Goal: Task Accomplishment & Management: Complete application form

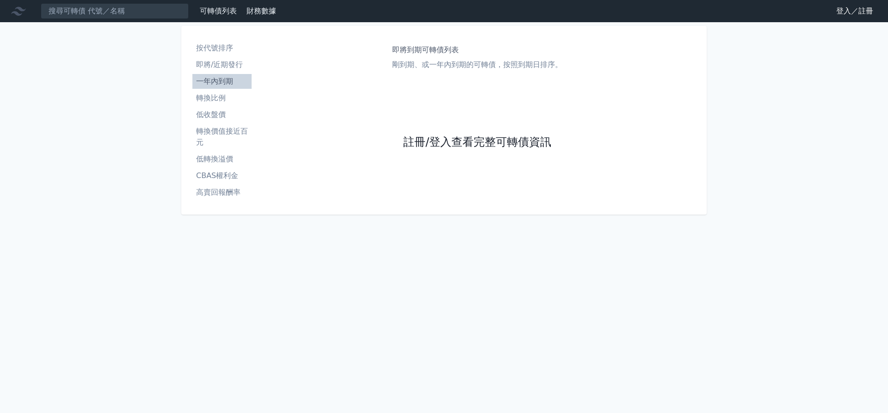
click at [477, 142] on link "註冊/登入查看完整可轉債資訊" at bounding box center [477, 142] width 148 height 15
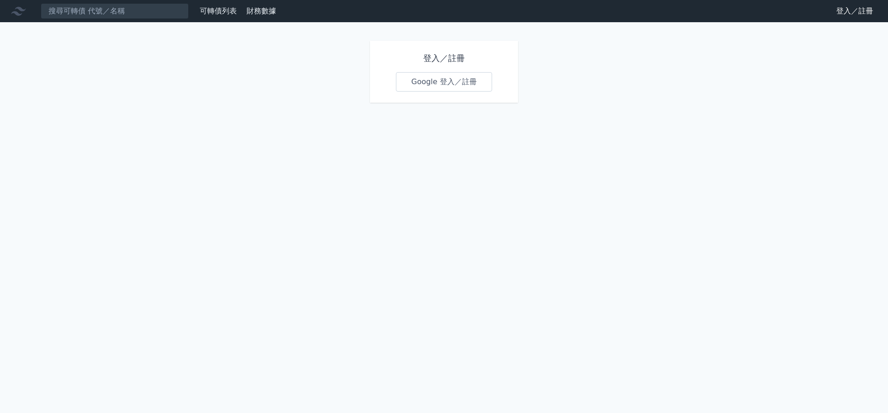
click at [444, 82] on link "Google 登入／註冊" at bounding box center [444, 81] width 96 height 19
